Goal: Transaction & Acquisition: Purchase product/service

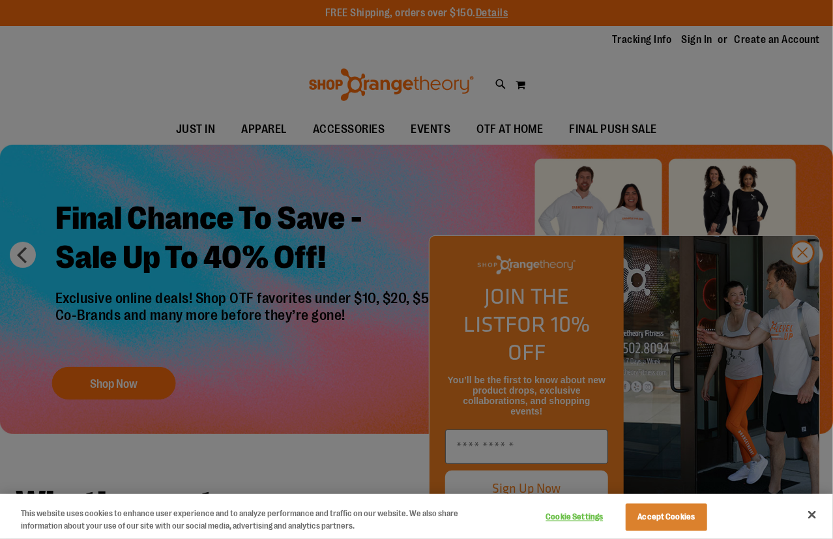
click at [451, 179] on div at bounding box center [416, 269] width 833 height 539
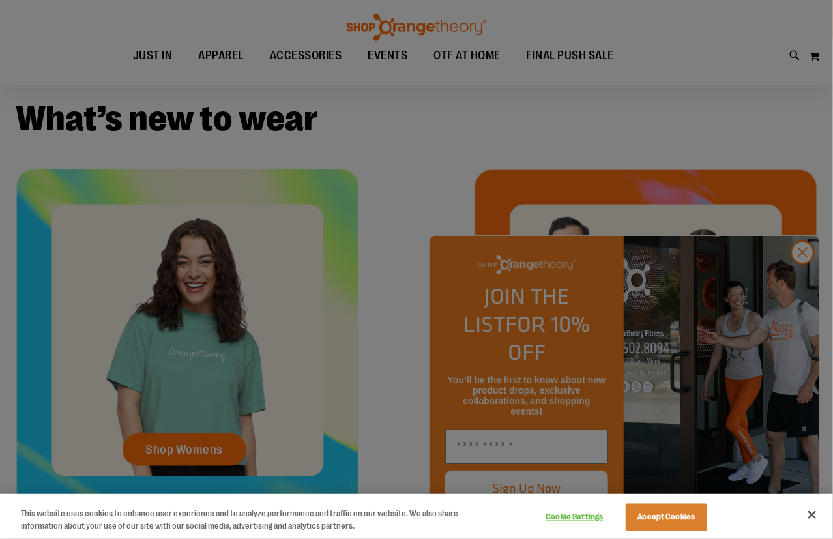
scroll to position [385, 0]
click at [801, 282] on div at bounding box center [416, 269] width 833 height 539
click at [683, 516] on button "Accept Cookies" at bounding box center [666, 517] width 81 height 27
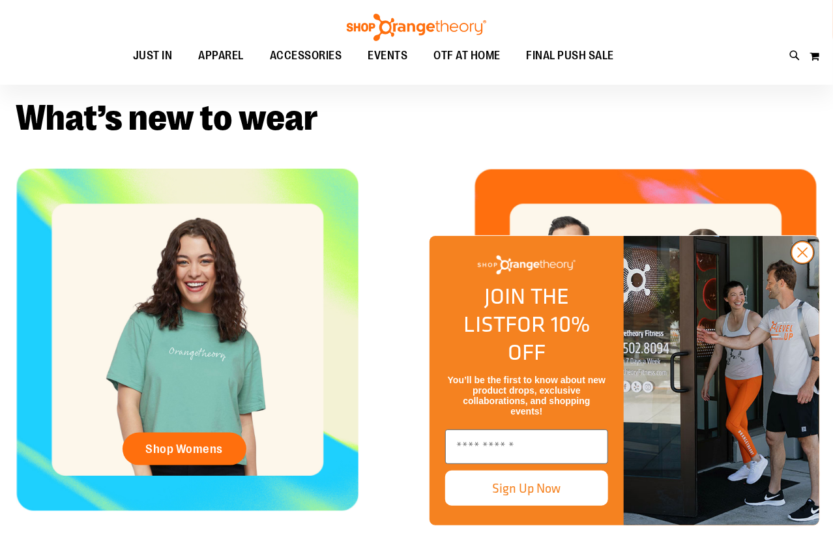
click at [795, 263] on circle "Close dialog" at bounding box center [803, 253] width 22 height 22
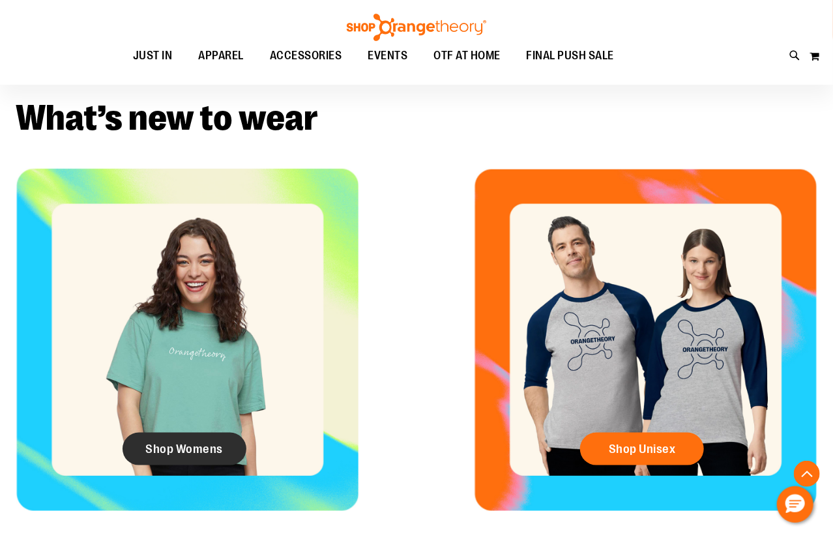
click at [220, 442] on span "Shop Womens" at bounding box center [184, 449] width 78 height 14
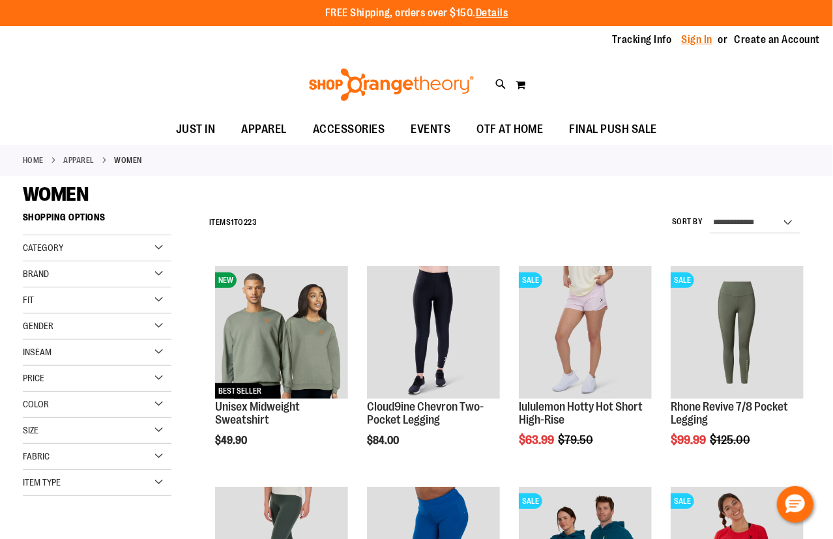
click at [697, 38] on link "Sign In" at bounding box center [697, 40] width 31 height 14
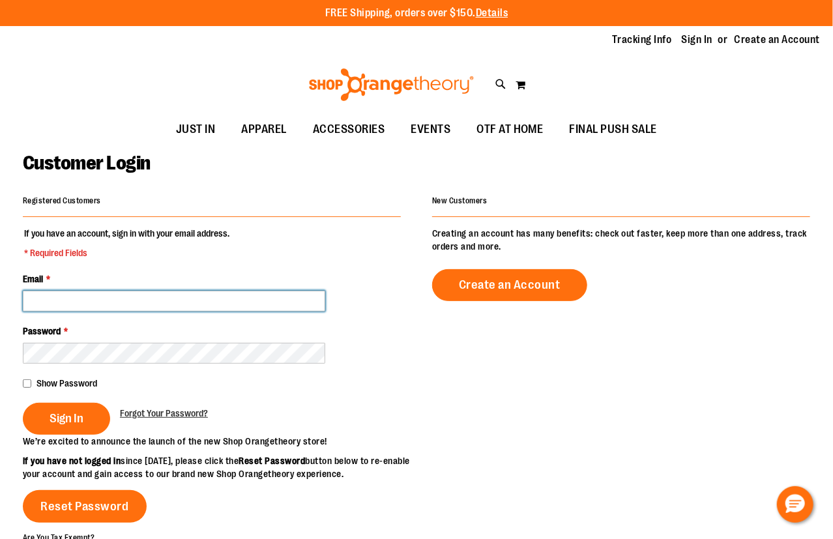
click at [256, 300] on input "Email *" at bounding box center [174, 301] width 303 height 21
type input "**********"
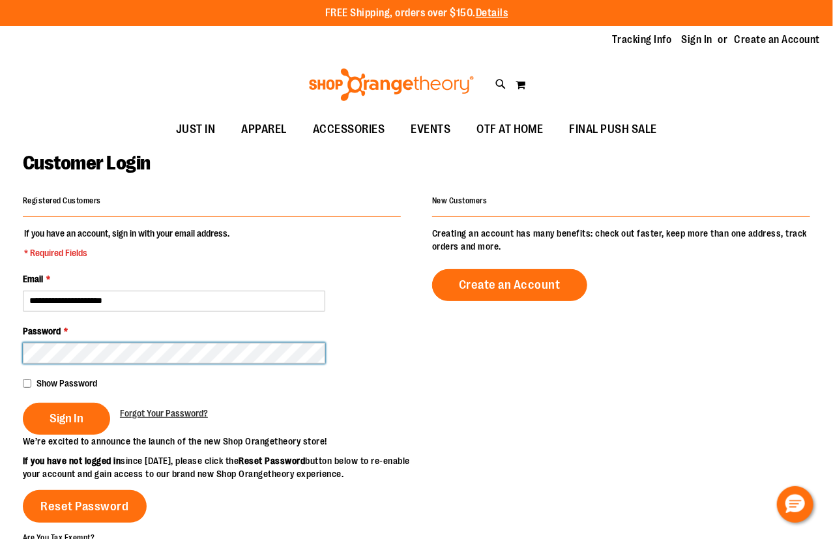
click at [23, 403] on button "Sign In" at bounding box center [66, 419] width 87 height 32
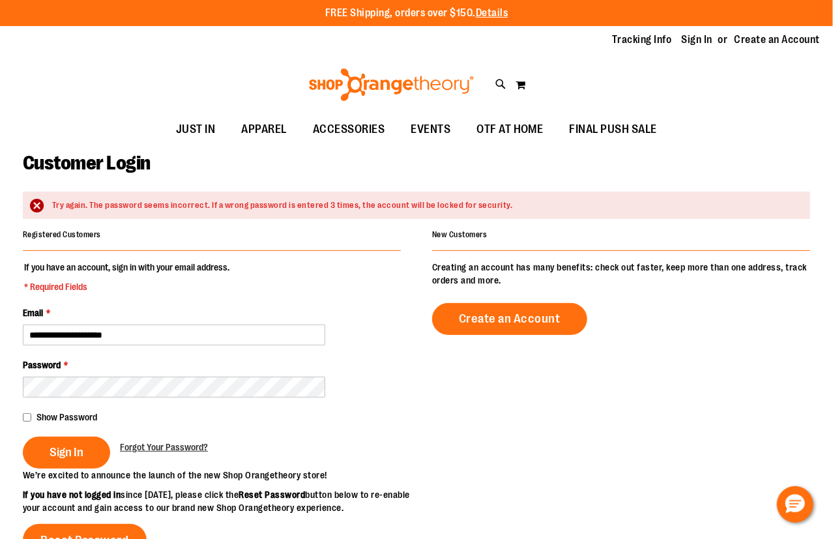
scroll to position [1, 0]
